Goal: Information Seeking & Learning: Find specific fact

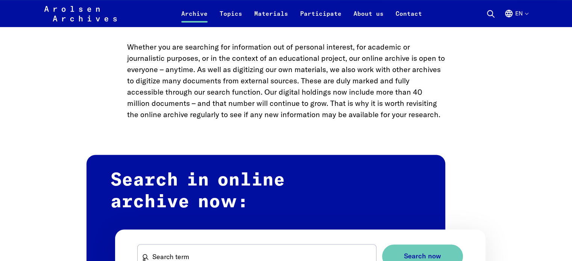
scroll to position [451, 0]
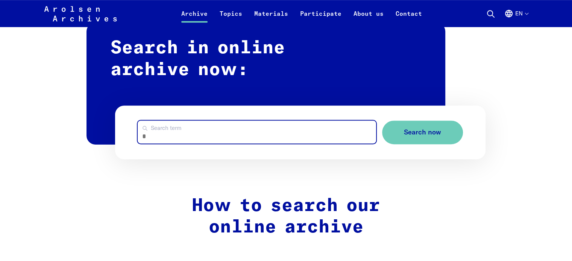
paste input "**********"
type input "**********"
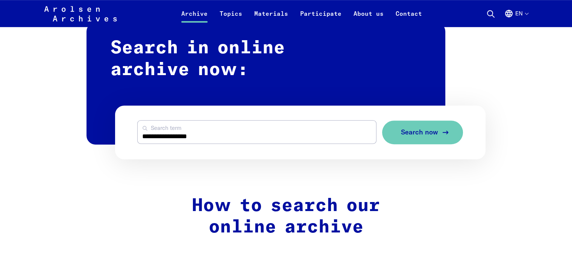
click at [420, 138] on button "Search now" at bounding box center [422, 133] width 81 height 24
